Goal: Navigation & Orientation: Find specific page/section

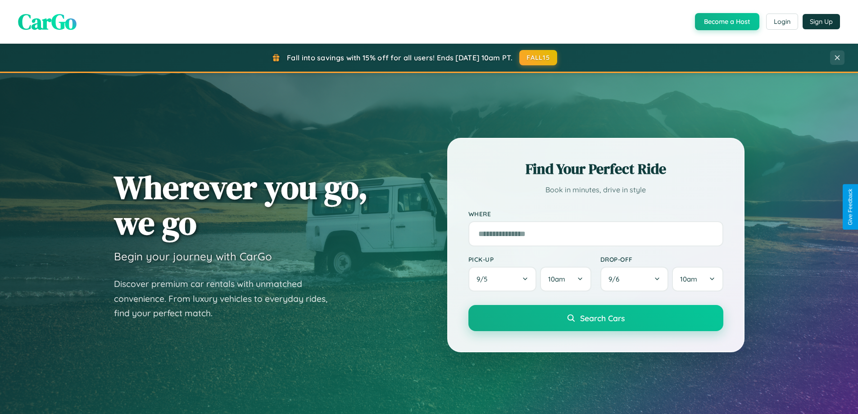
scroll to position [388, 0]
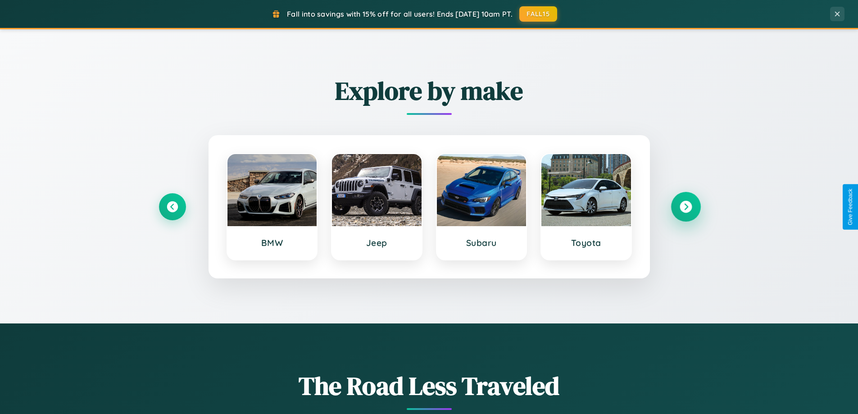
click at [686, 207] on icon at bounding box center [686, 207] width 12 height 12
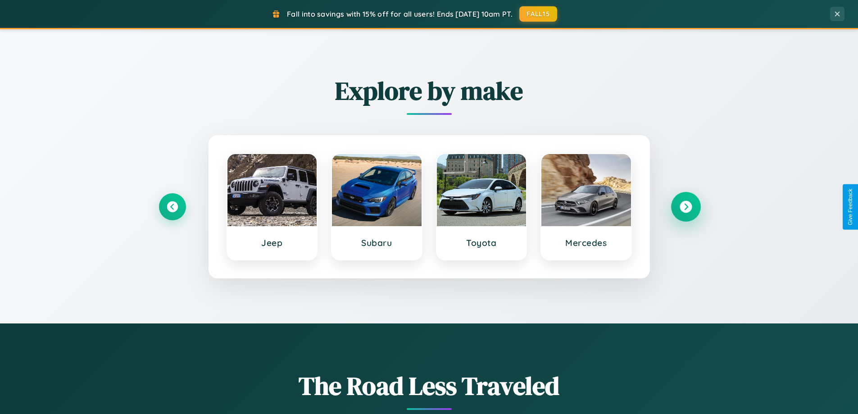
click at [686, 207] on icon at bounding box center [686, 207] width 12 height 12
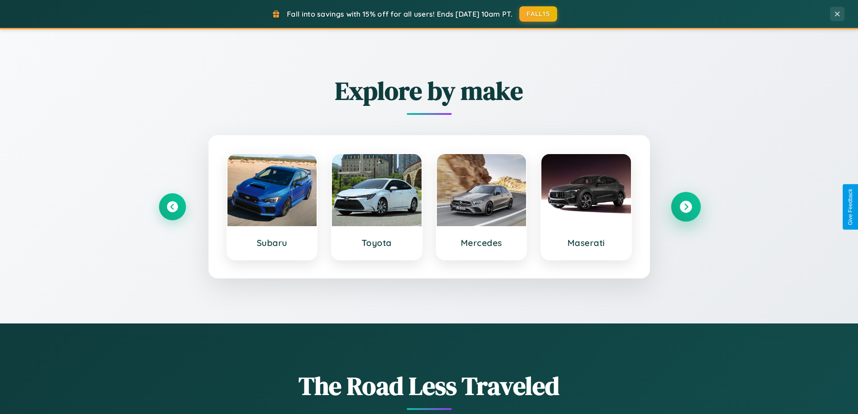
click at [686, 207] on icon at bounding box center [686, 207] width 12 height 12
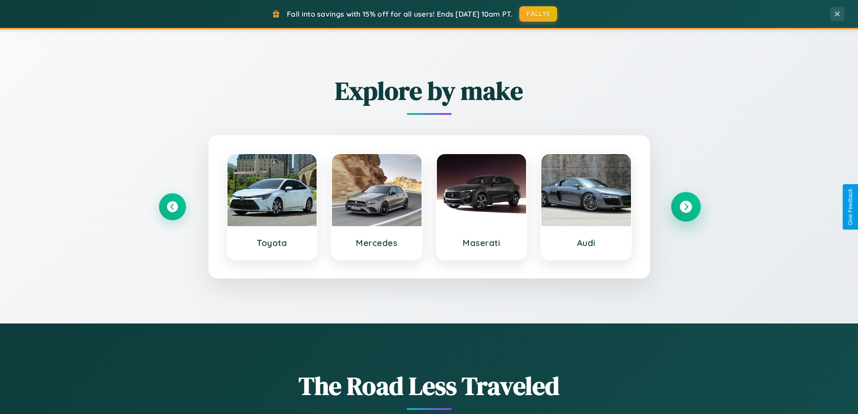
click at [686, 207] on icon at bounding box center [686, 207] width 12 height 12
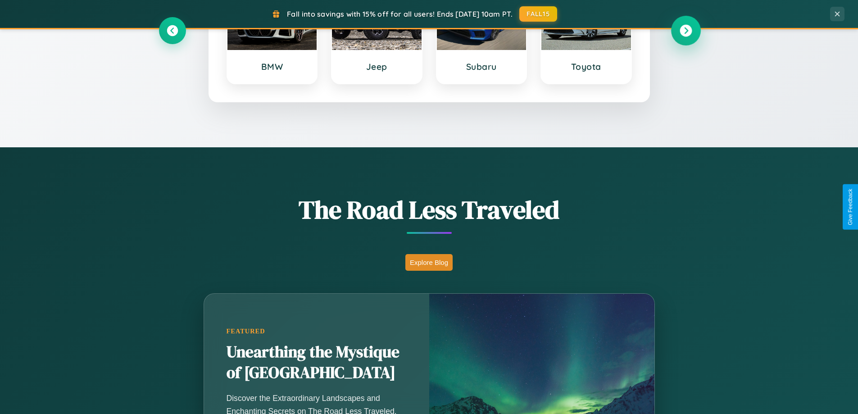
scroll to position [620, 0]
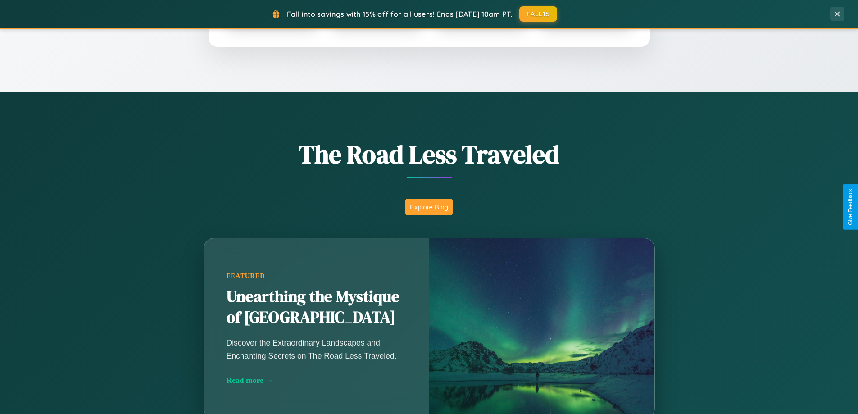
click at [429, 207] on button "Explore Blog" at bounding box center [428, 207] width 47 height 17
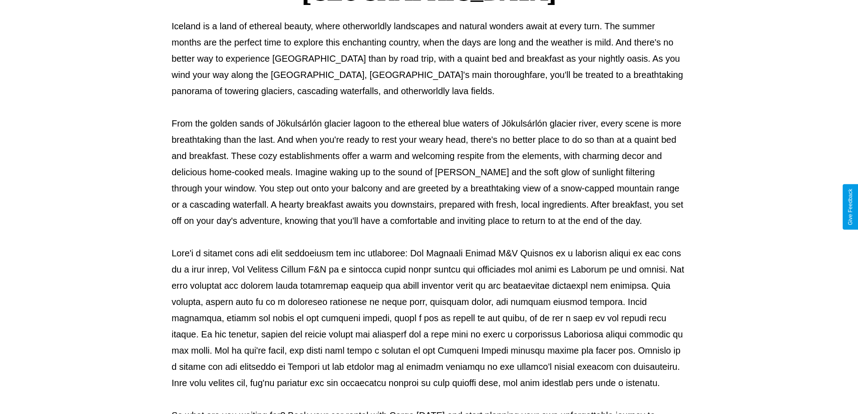
scroll to position [291, 0]
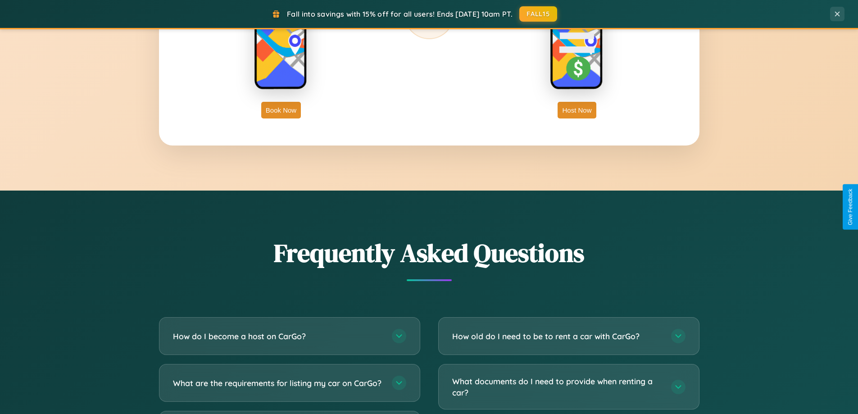
scroll to position [1733, 0]
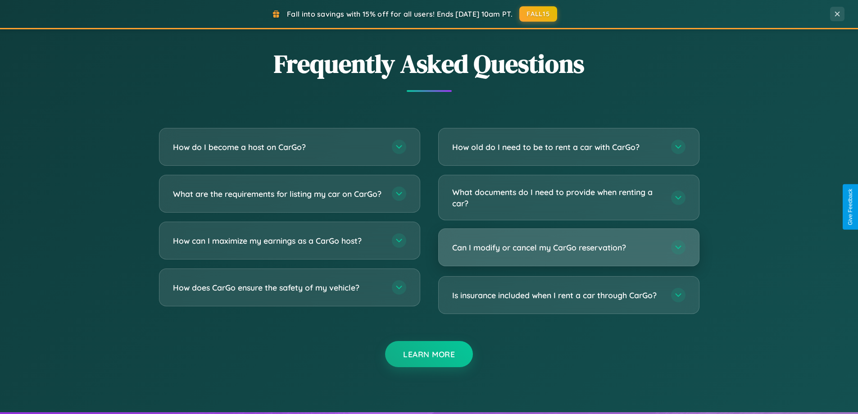
click at [568, 248] on h3 "Can I modify or cancel my CarGo reservation?" at bounding box center [557, 247] width 210 height 11
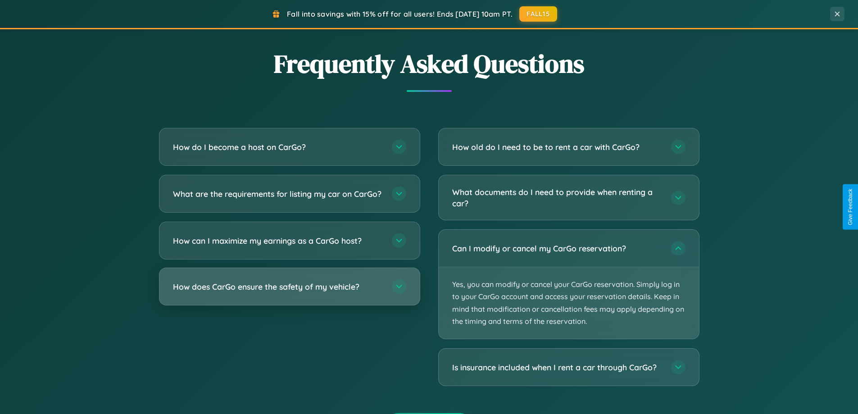
click at [289, 292] on h3 "How does CarGo ensure the safety of my vehicle?" at bounding box center [278, 286] width 210 height 11
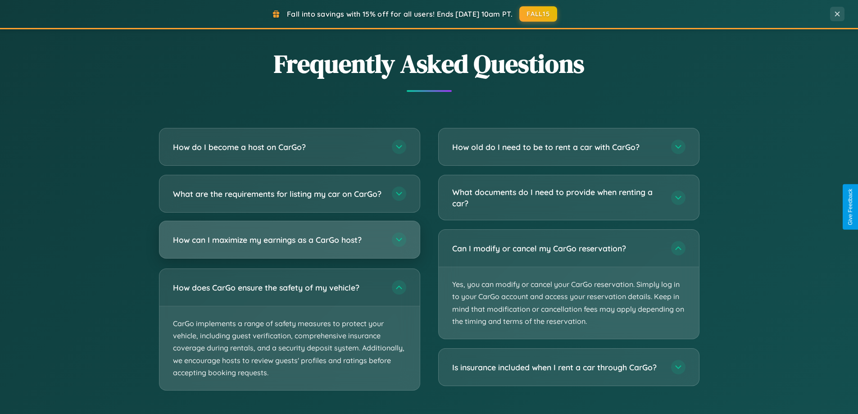
click at [289, 245] on h3 "How can I maximize my earnings as a CarGo host?" at bounding box center [278, 239] width 210 height 11
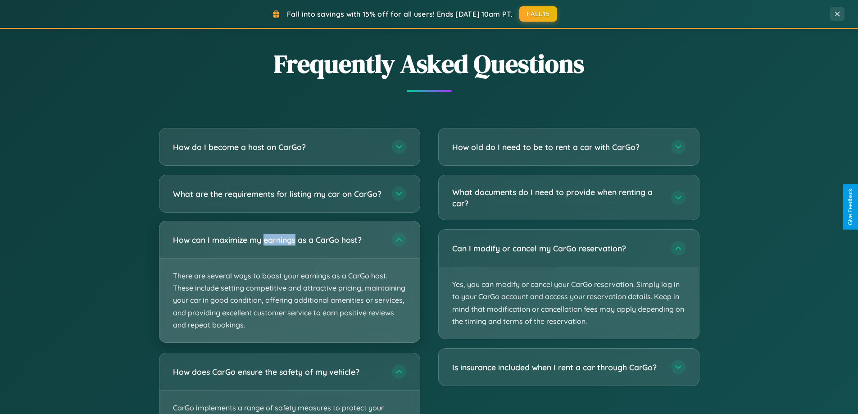
click at [289, 289] on p "There are several ways to boost your earnings as a CarGo host. These include se…" at bounding box center [289, 301] width 260 height 84
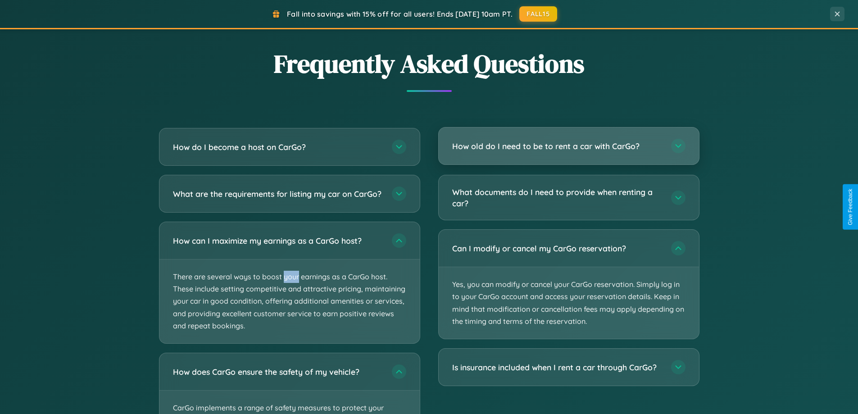
click at [568, 146] on h3 "How old do I need to be to rent a car with CarGo?" at bounding box center [557, 146] width 210 height 11
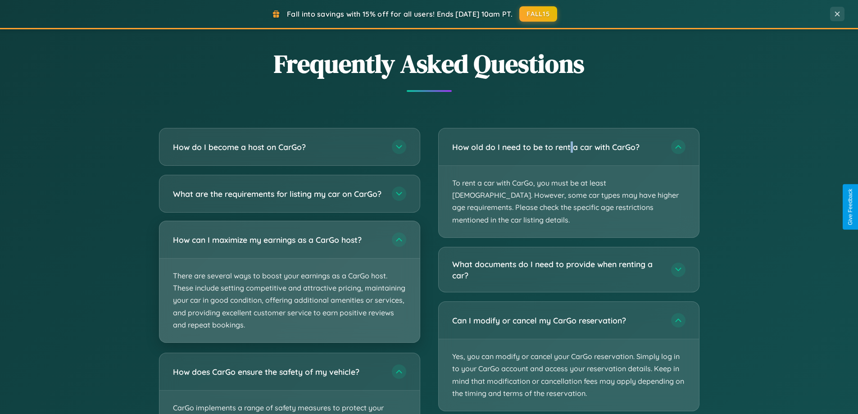
click at [289, 290] on p "There are several ways to boost your earnings as a CarGo host. These include se…" at bounding box center [289, 301] width 260 height 84
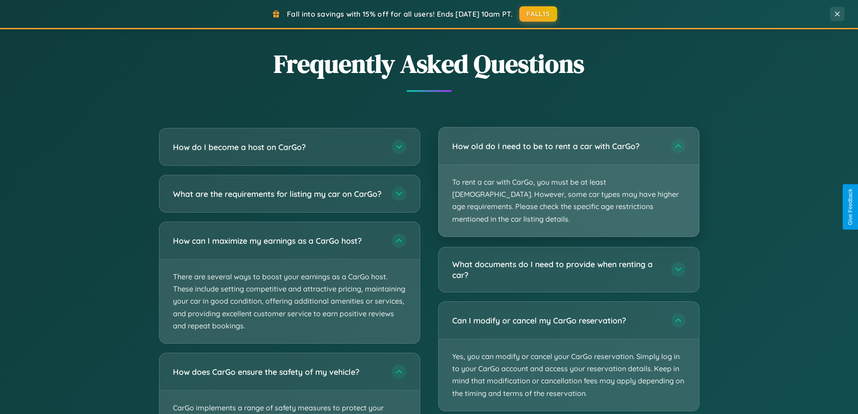
click at [568, 176] on p "To rent a car with CarGo, you must be at least [DEMOGRAPHIC_DATA]. However, som…" at bounding box center [569, 201] width 260 height 72
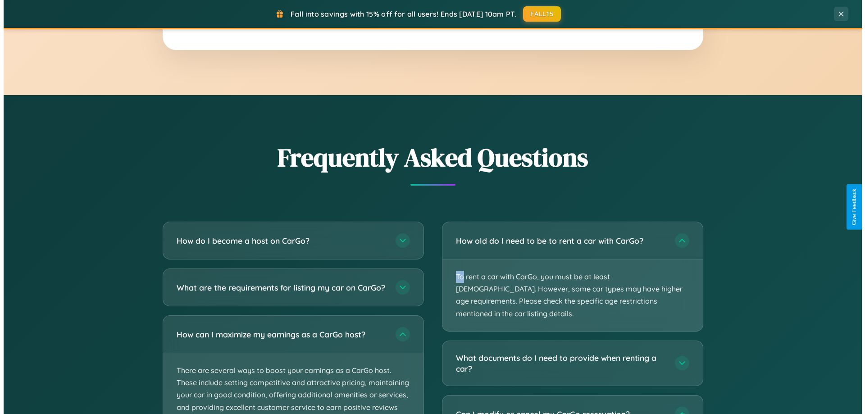
scroll to position [0, 0]
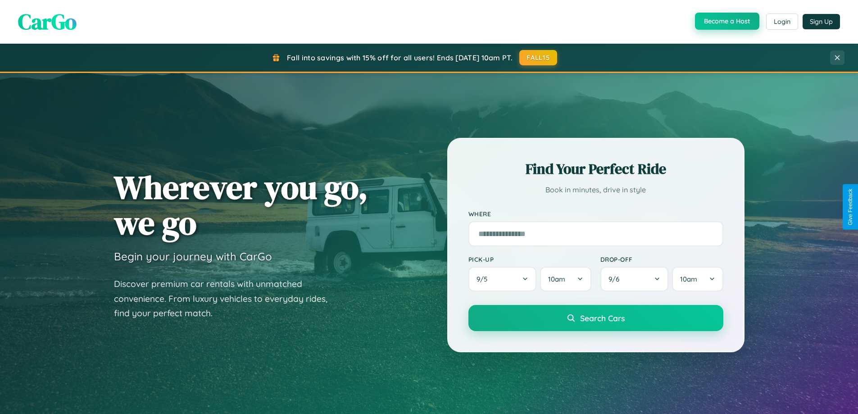
click at [726, 22] on button "Become a Host" at bounding box center [727, 21] width 64 height 17
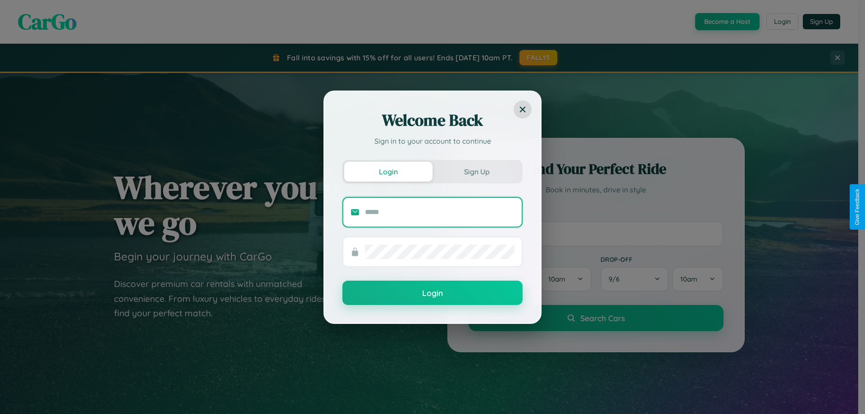
click at [440, 212] on input "text" at bounding box center [440, 212] width 150 height 14
type input "**********"
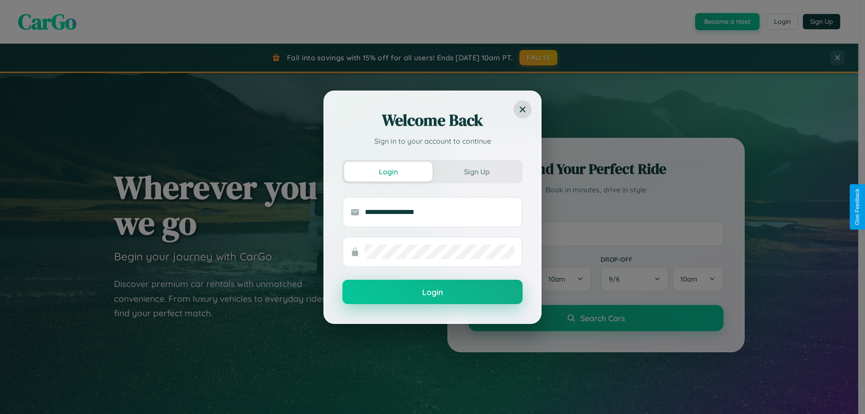
click at [432, 292] on button "Login" at bounding box center [432, 292] width 180 height 24
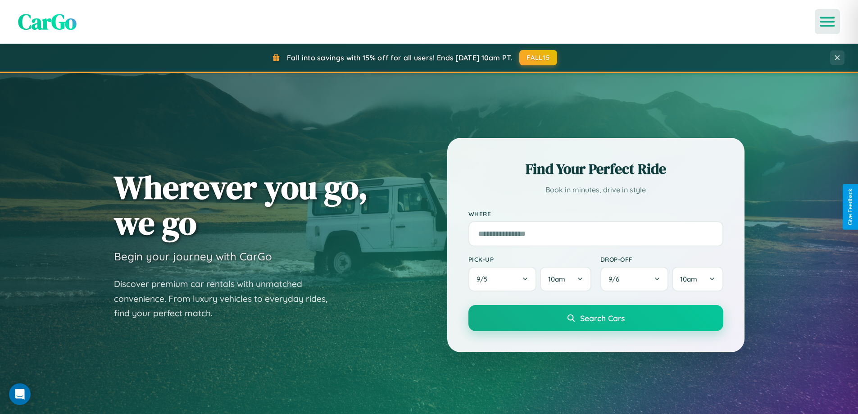
click at [827, 22] on icon "Open menu" at bounding box center [827, 22] width 13 height 8
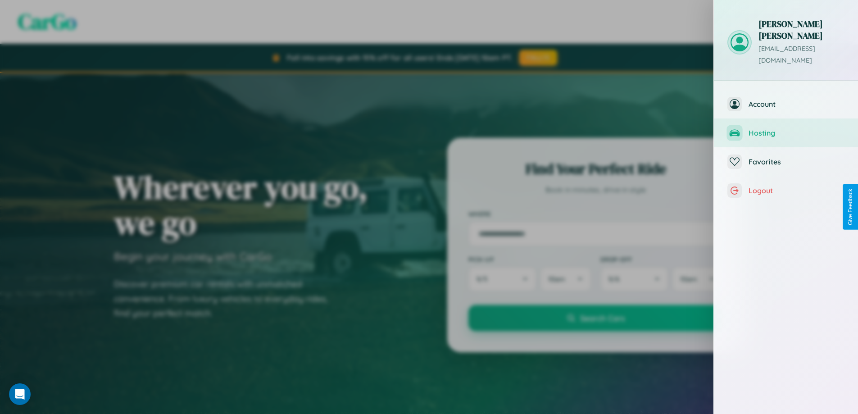
click at [786, 128] on span "Hosting" at bounding box center [797, 132] width 96 height 9
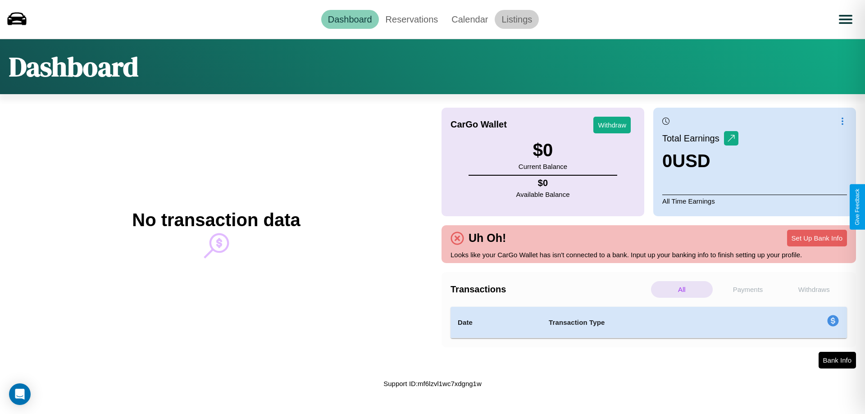
click at [517, 19] on link "Listings" at bounding box center [517, 19] width 44 height 19
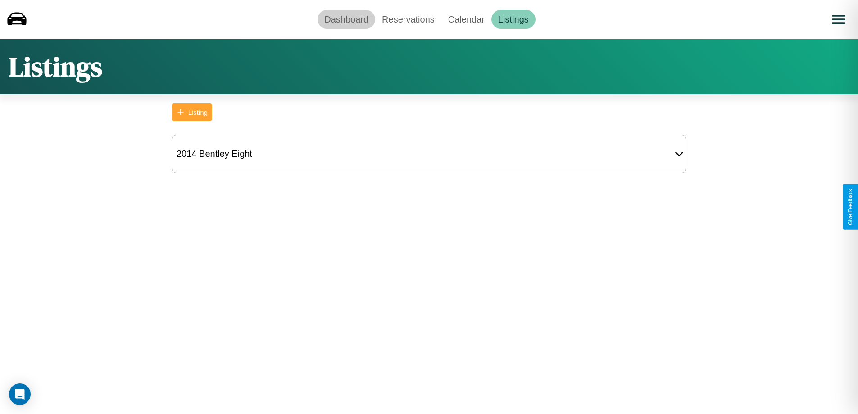
click at [346, 19] on link "Dashboard" at bounding box center [347, 19] width 58 height 19
